Goal: Task Accomplishment & Management: Manage account settings

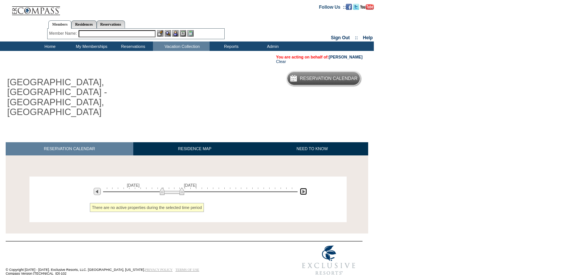
click at [303, 188] on img at bounding box center [303, 191] width 7 height 7
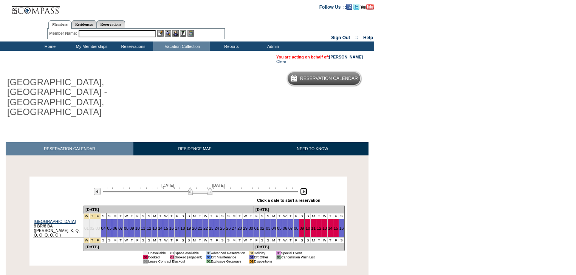
click at [304, 188] on img at bounding box center [303, 191] width 7 height 7
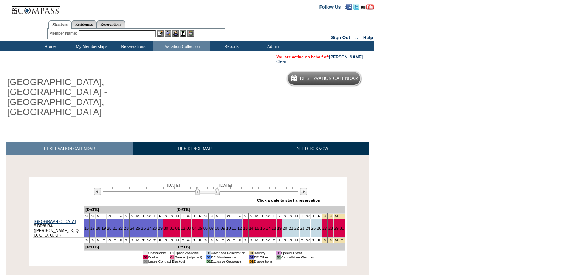
click at [46, 47] on td "Home" at bounding box center [49, 46] width 42 height 9
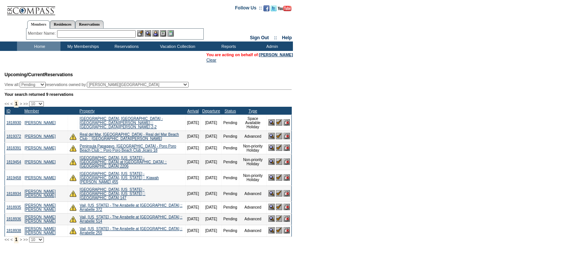
click at [287, 190] on img at bounding box center [286, 193] width 6 height 6
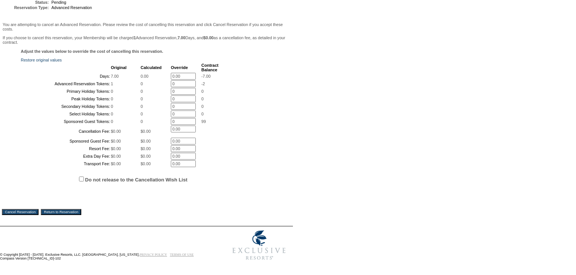
scroll to position [163, 0]
click at [38, 212] on input "Cancel Reservation" at bounding box center [20, 212] width 37 height 6
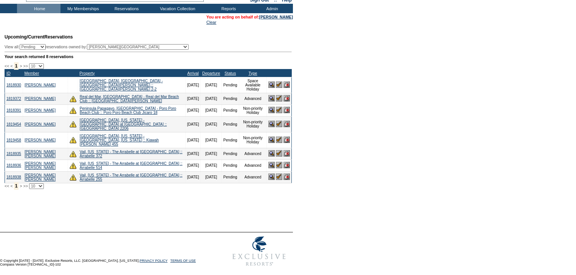
scroll to position [40, 0]
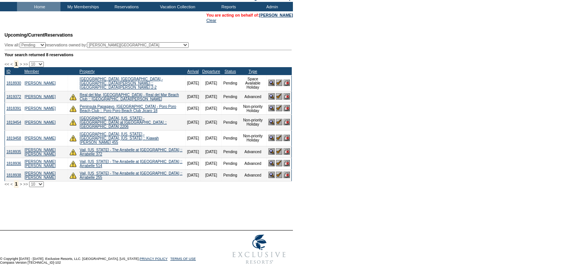
click at [286, 148] on img at bounding box center [286, 151] width 6 height 6
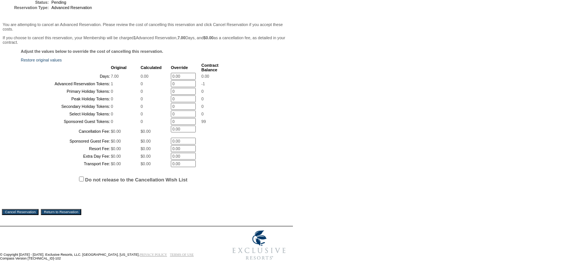
scroll to position [158, 0]
click at [19, 211] on input "Cancel Reservation" at bounding box center [20, 212] width 37 height 6
